Goal: Information Seeking & Learning: Understand process/instructions

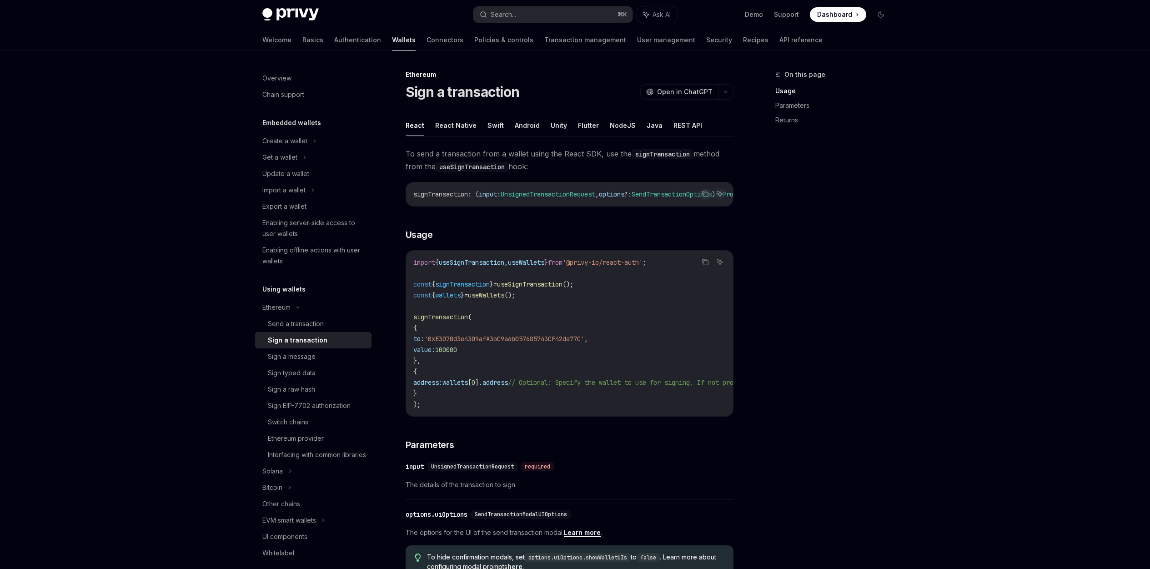
click at [542, 125] on ul "React React Native Swift Android Unity Flutter NodeJS Java REST API" at bounding box center [570, 126] width 328 height 22
click at [551, 124] on button "Unity" at bounding box center [559, 125] width 16 height 21
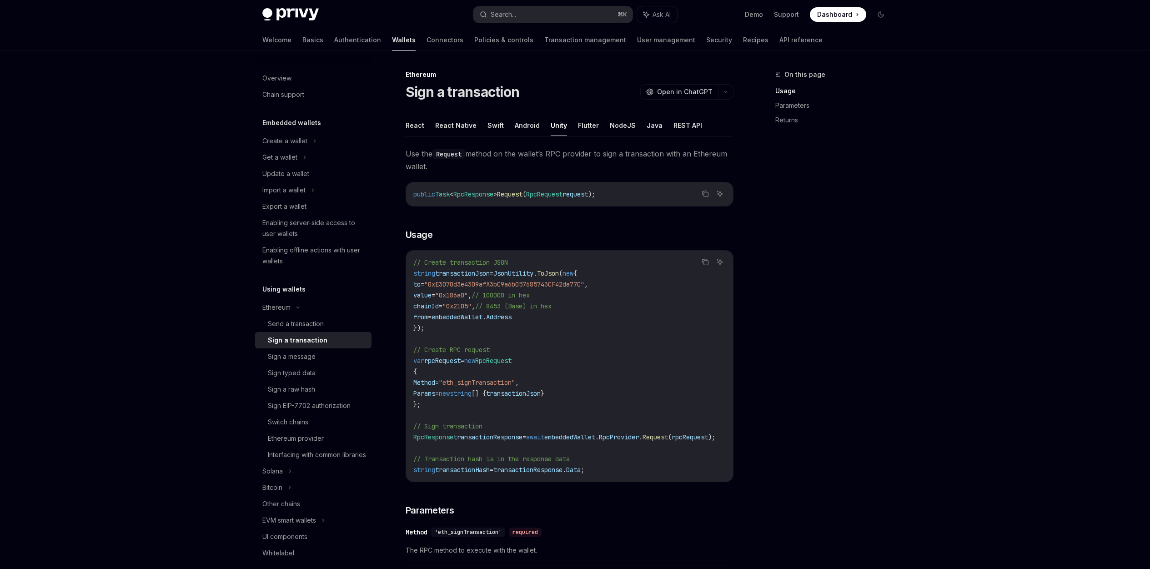
click at [571, 127] on ul "React React Native Swift Android Unity Flutter NodeJS Java REST API" at bounding box center [570, 126] width 328 height 22
click at [578, 126] on button "Flutter" at bounding box center [588, 125] width 21 height 21
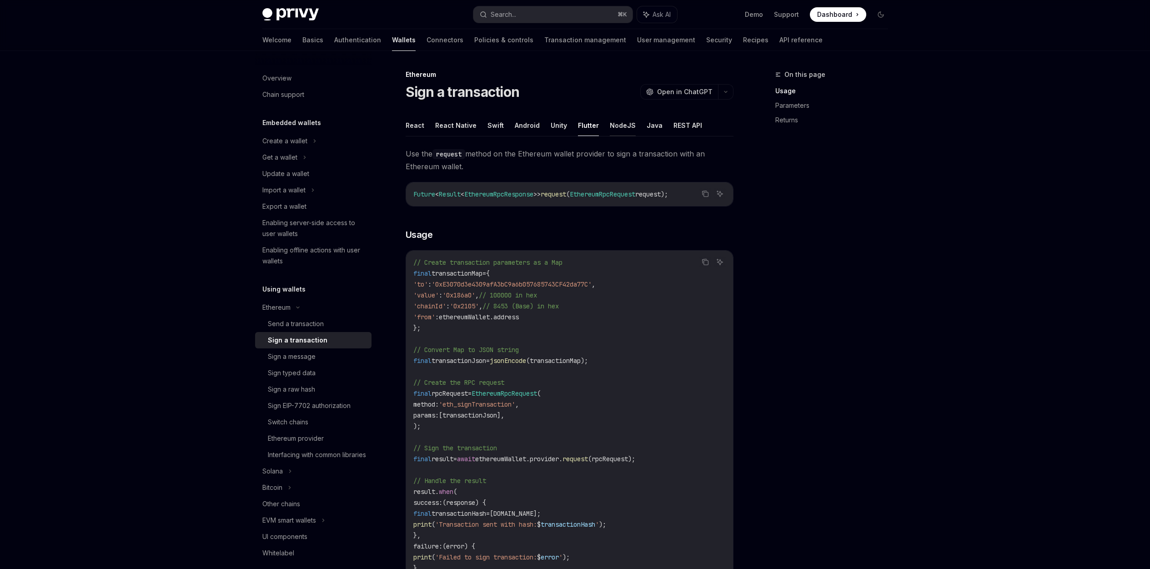
click at [619, 122] on button "NodeJS" at bounding box center [623, 125] width 26 height 21
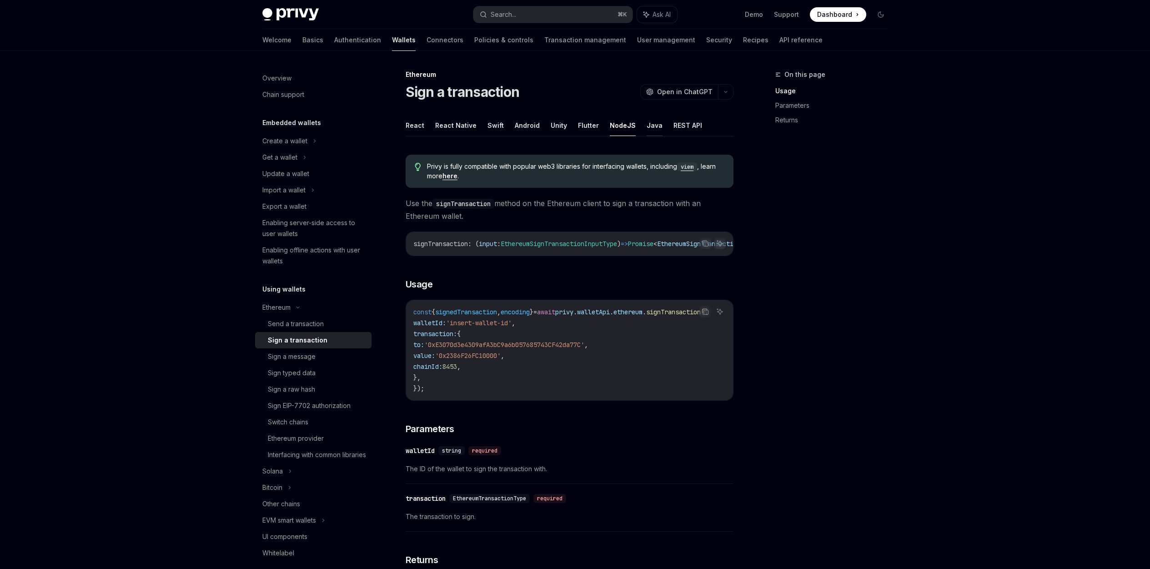
click at [647, 125] on button "Java" at bounding box center [655, 125] width 16 height 21
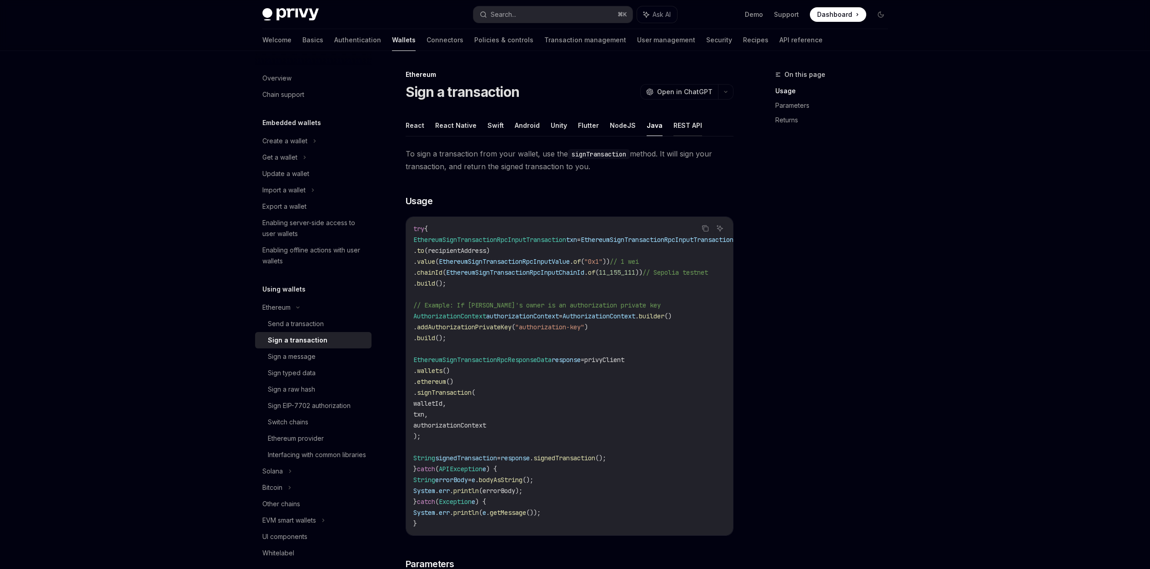
click at [682, 129] on button "REST API" at bounding box center [687, 125] width 29 height 21
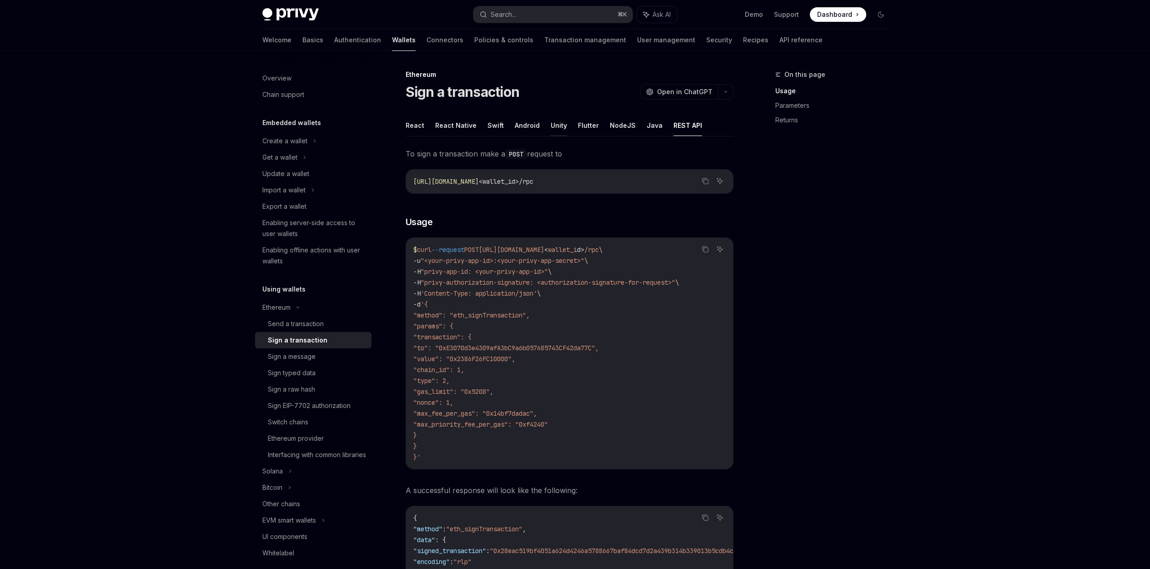
click at [555, 127] on button "Unity" at bounding box center [559, 125] width 16 height 21
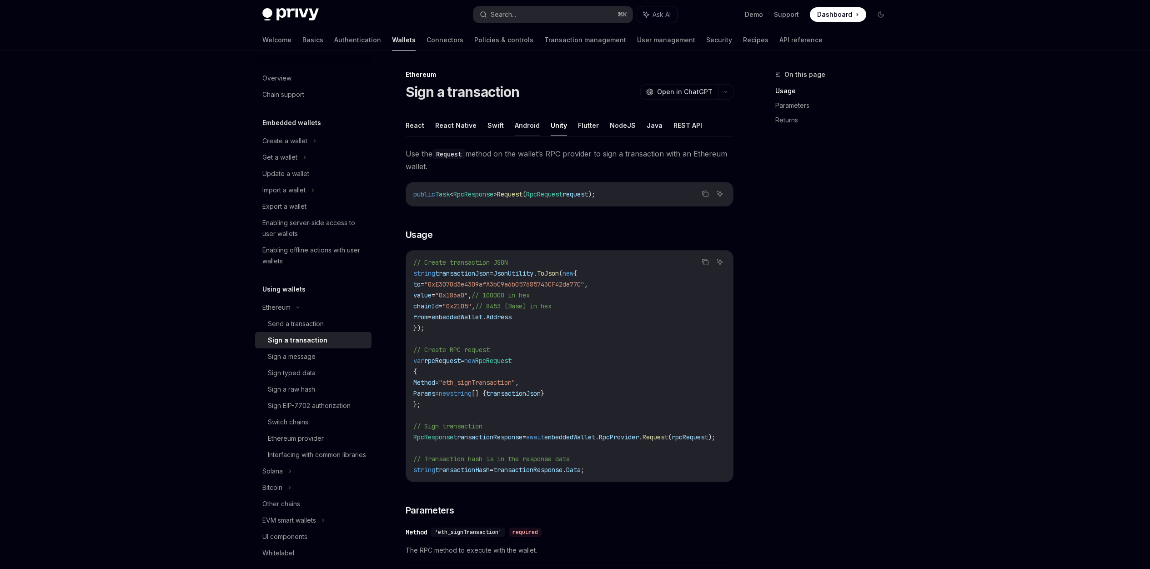
click at [515, 124] on button "Android" at bounding box center [527, 125] width 25 height 21
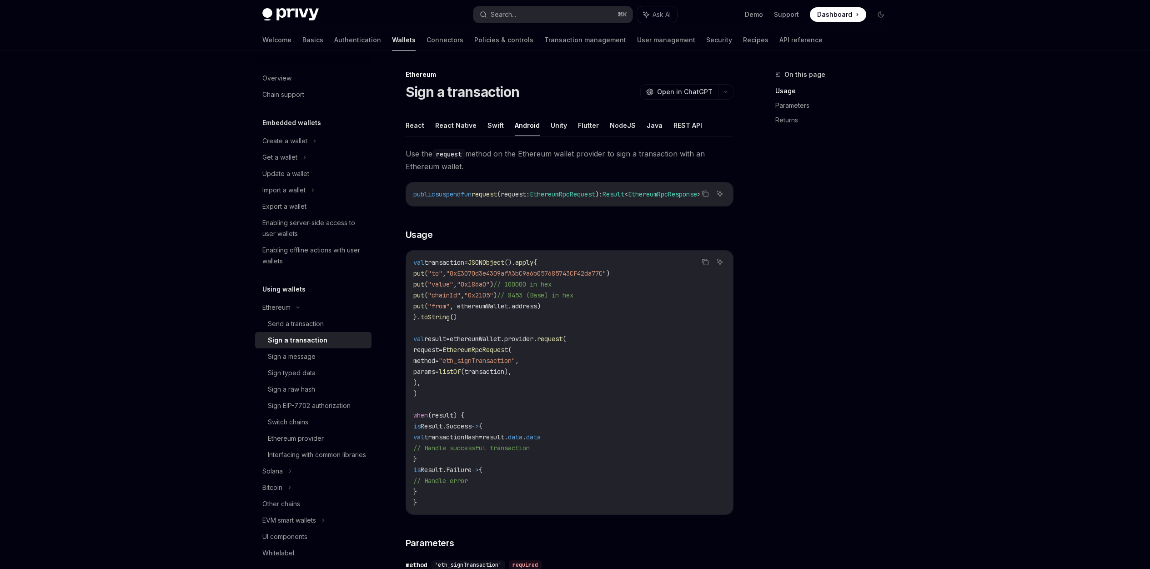
click at [538, 124] on ul "React React Native Swift Android Unity Flutter NodeJS Java REST API" at bounding box center [570, 126] width 328 height 22
click at [546, 124] on ul "React React Native Swift Android Unity Flutter NodeJS Java REST API" at bounding box center [570, 126] width 328 height 22
click at [552, 126] on button "Unity" at bounding box center [559, 125] width 16 height 21
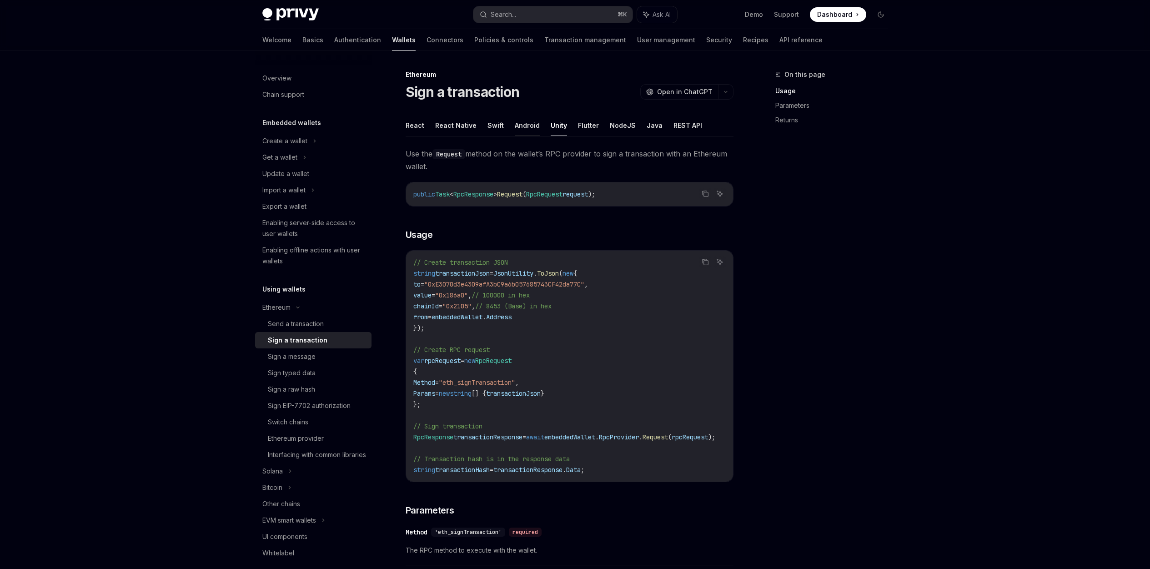
click at [518, 126] on button "Android" at bounding box center [527, 125] width 25 height 21
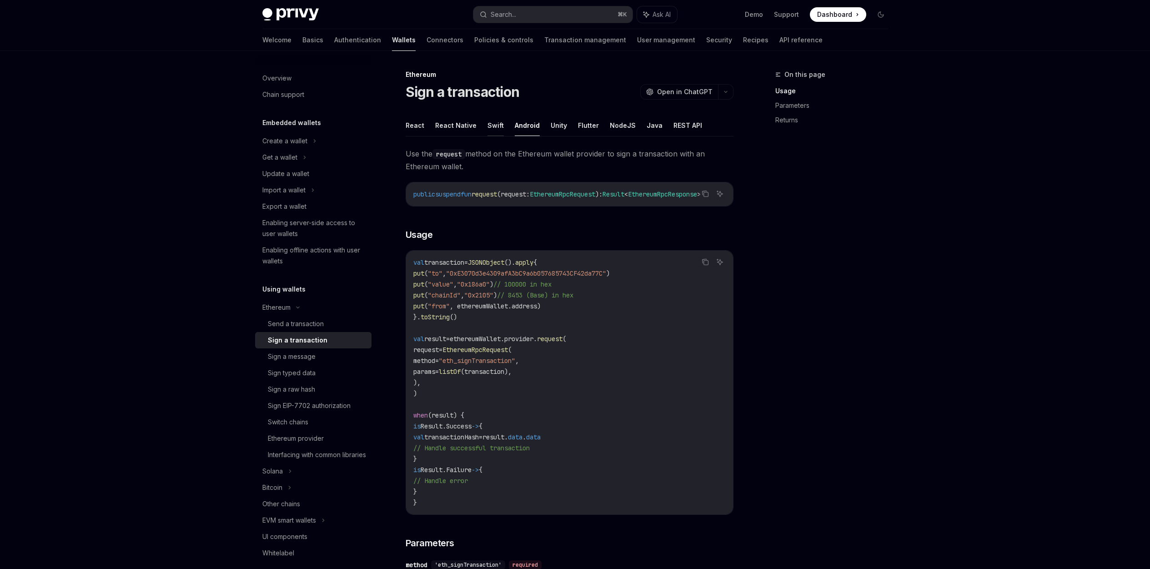
click at [492, 125] on button "Swift" at bounding box center [495, 125] width 16 height 21
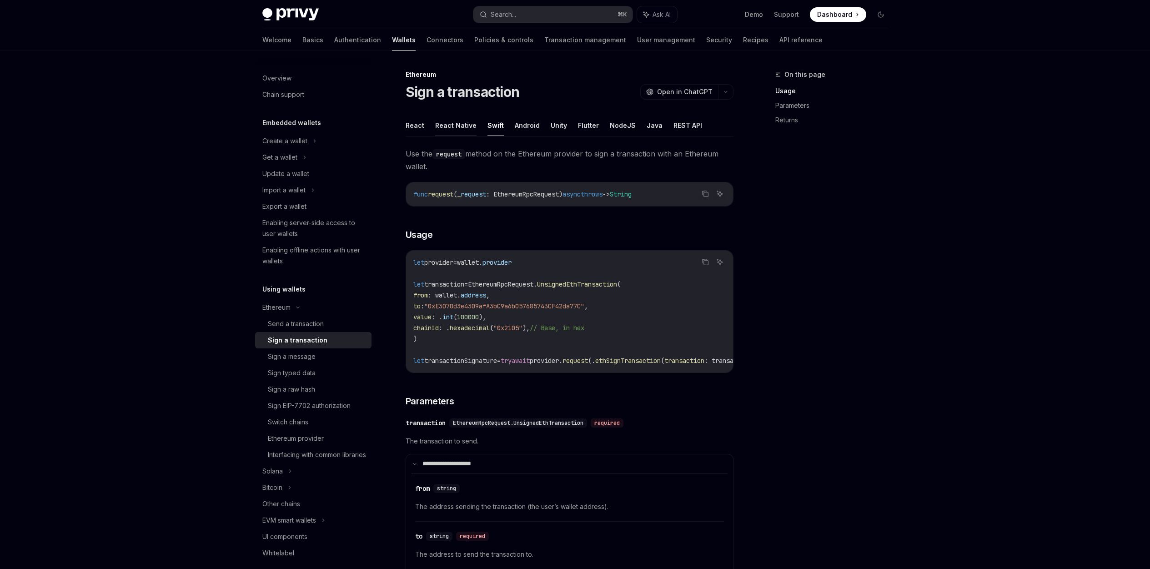
click at [457, 127] on button "React Native" at bounding box center [455, 125] width 41 height 21
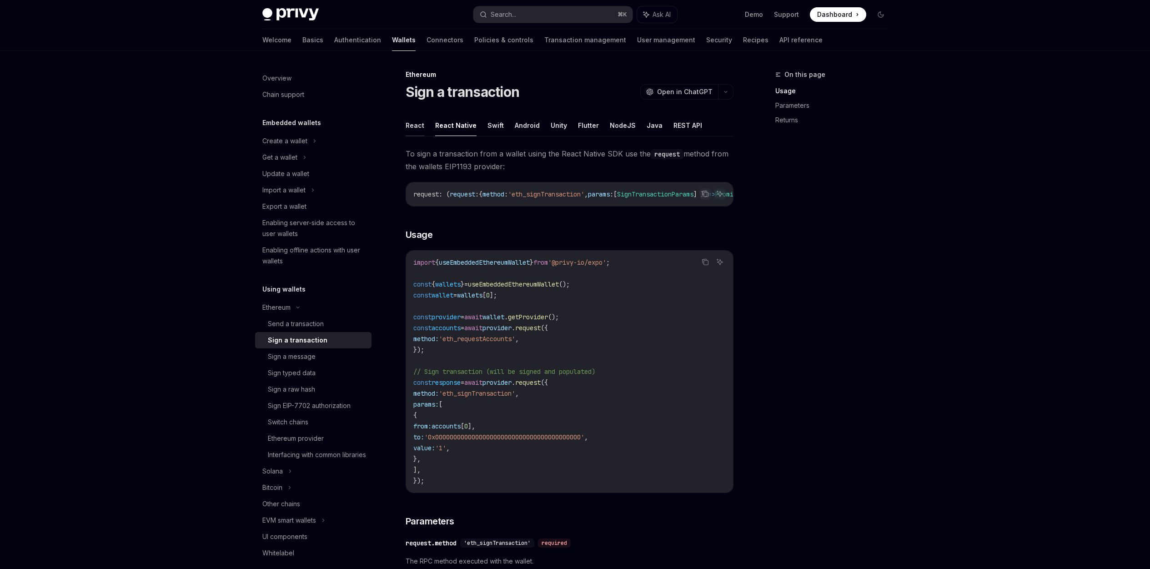
click at [414, 125] on button "React" at bounding box center [415, 125] width 19 height 21
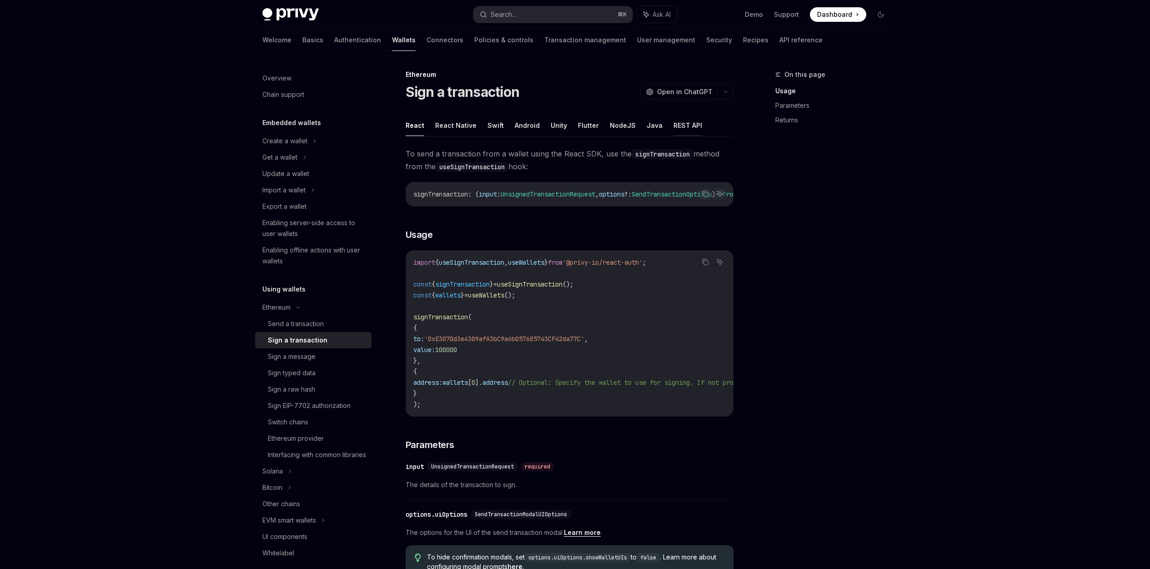
click at [687, 126] on button "REST API" at bounding box center [687, 125] width 29 height 21
type textarea "*"
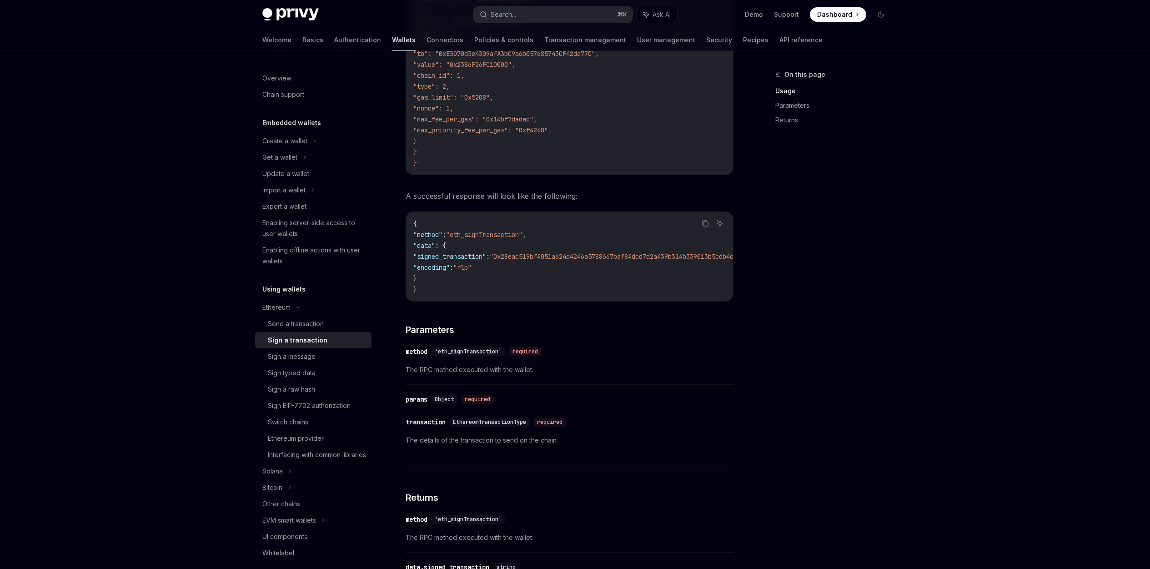
scroll to position [483, 0]
